Goal: Task Accomplishment & Management: Manage account settings

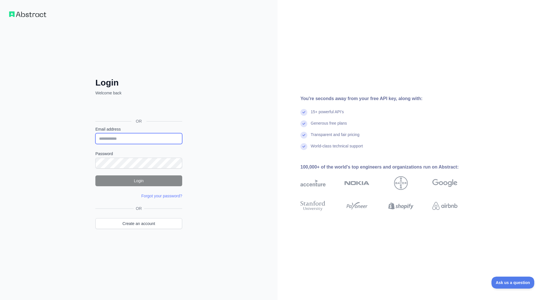
type input "**********"
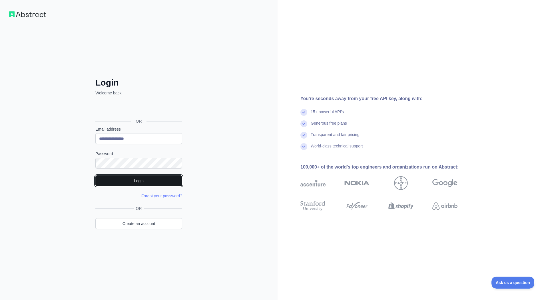
click at [116, 181] on button "Login" at bounding box center [138, 181] width 87 height 11
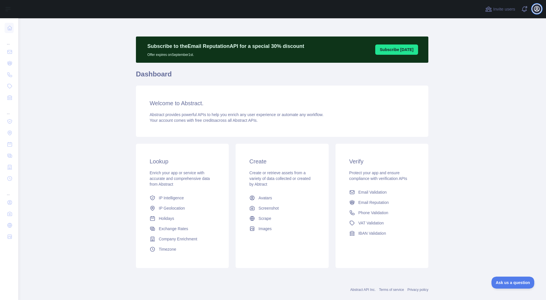
click at [538, 9] on icon "button" at bounding box center [536, 8] width 7 height 7
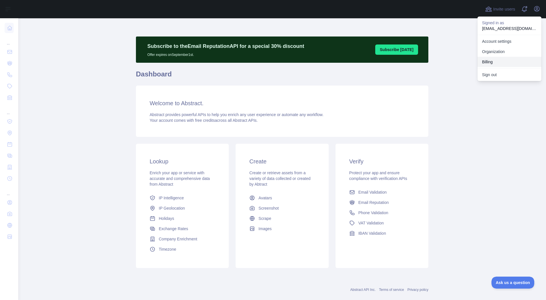
click at [499, 61] on button "Billing" at bounding box center [509, 62] width 64 height 10
